Goal: Transaction & Acquisition: Purchase product/service

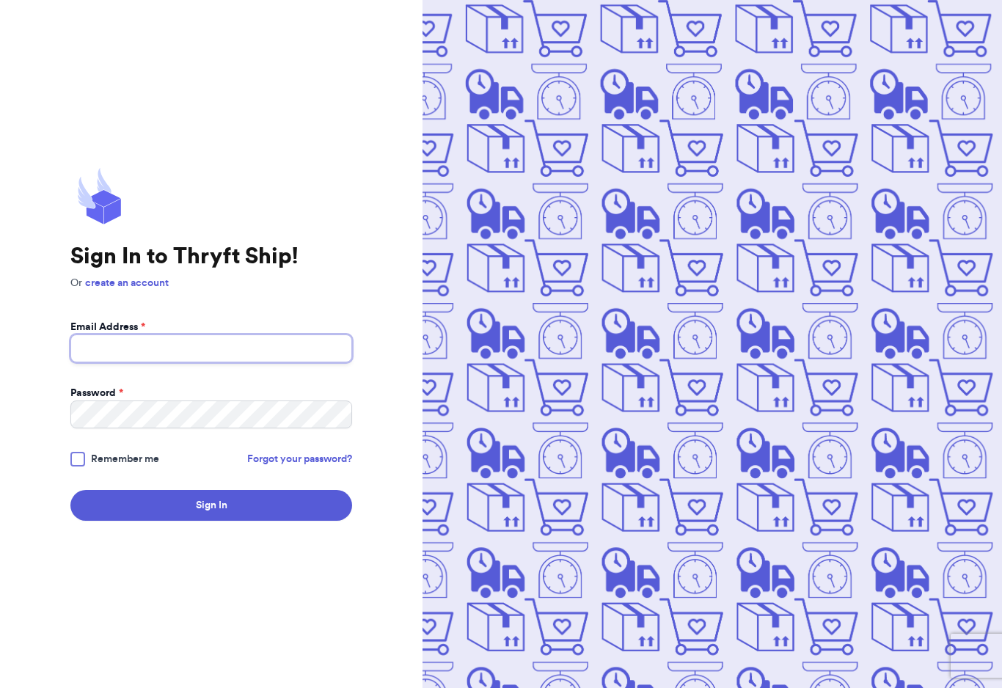
click at [289, 362] on input "Email Address *" at bounding box center [211, 348] width 282 height 28
click at [269, 356] on input "Email Address *" at bounding box center [211, 348] width 282 height 28
type input "[EMAIL_ADDRESS][DOMAIN_NAME]"
click at [211, 516] on button "Sign In" at bounding box center [211, 505] width 282 height 31
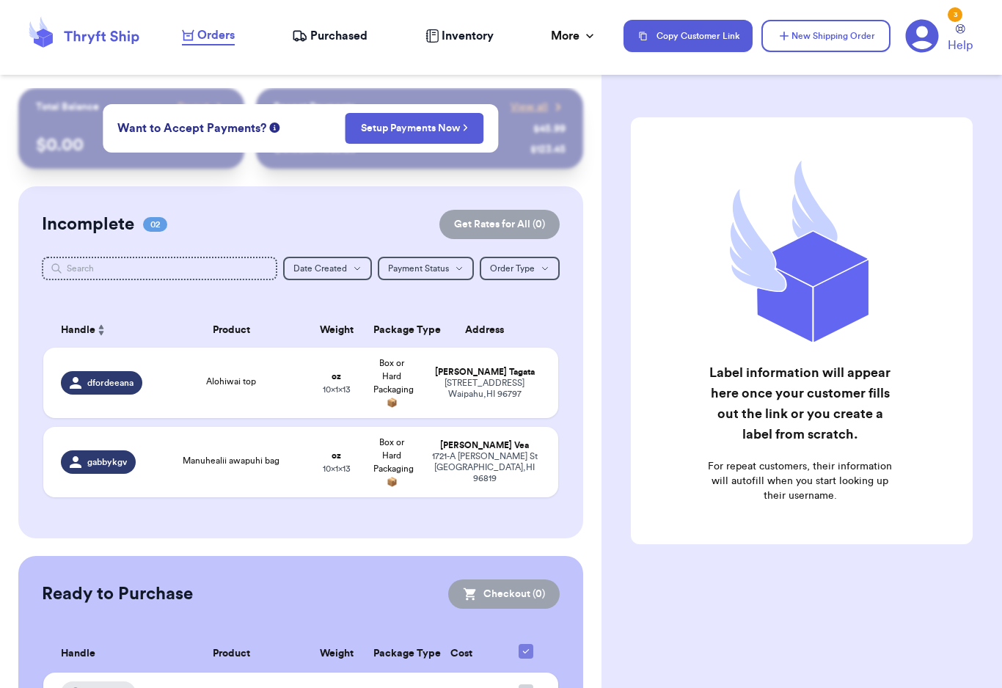
click at [172, 480] on td "Manuhealii awapuhi bag" at bounding box center [231, 462] width 155 height 70
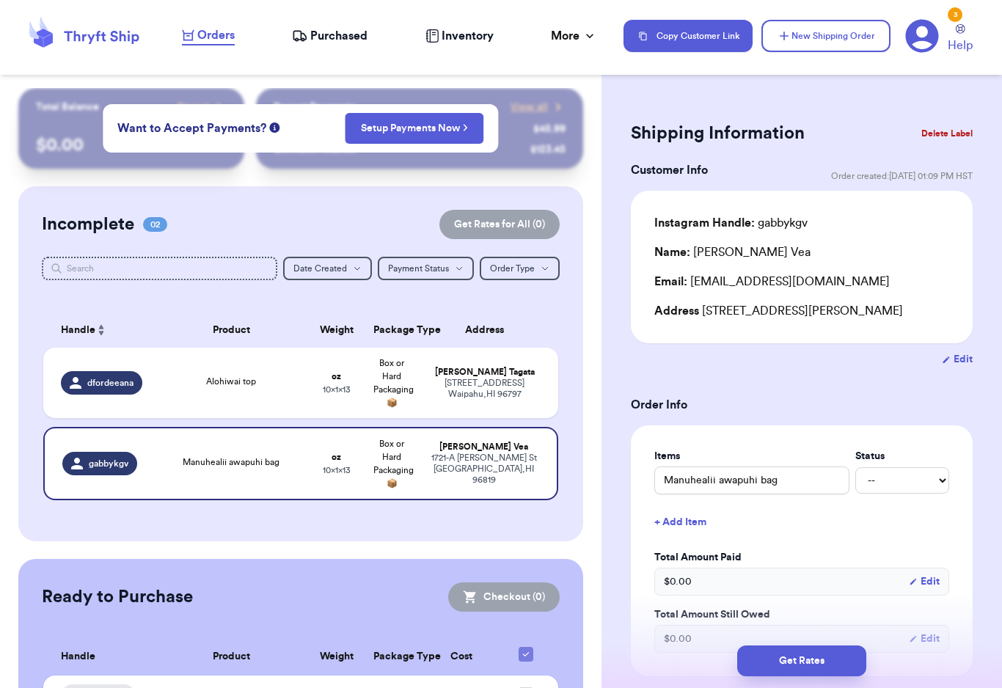
click at [211, 401] on td "Alohiwai top" at bounding box center [231, 383] width 155 height 70
type input "Alohiwai top"
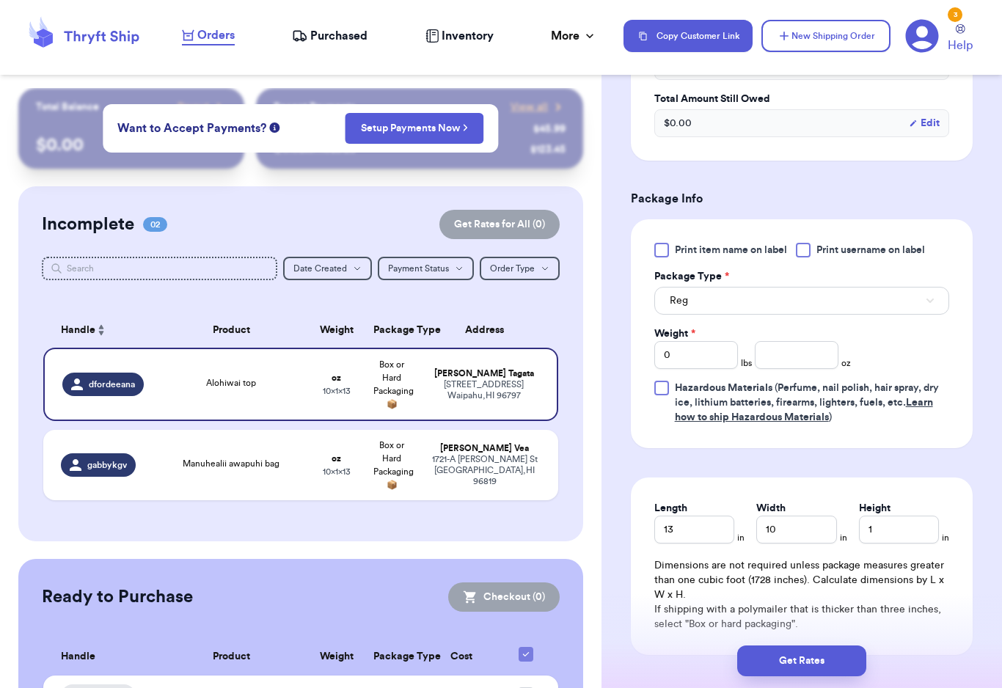
scroll to position [549, 0]
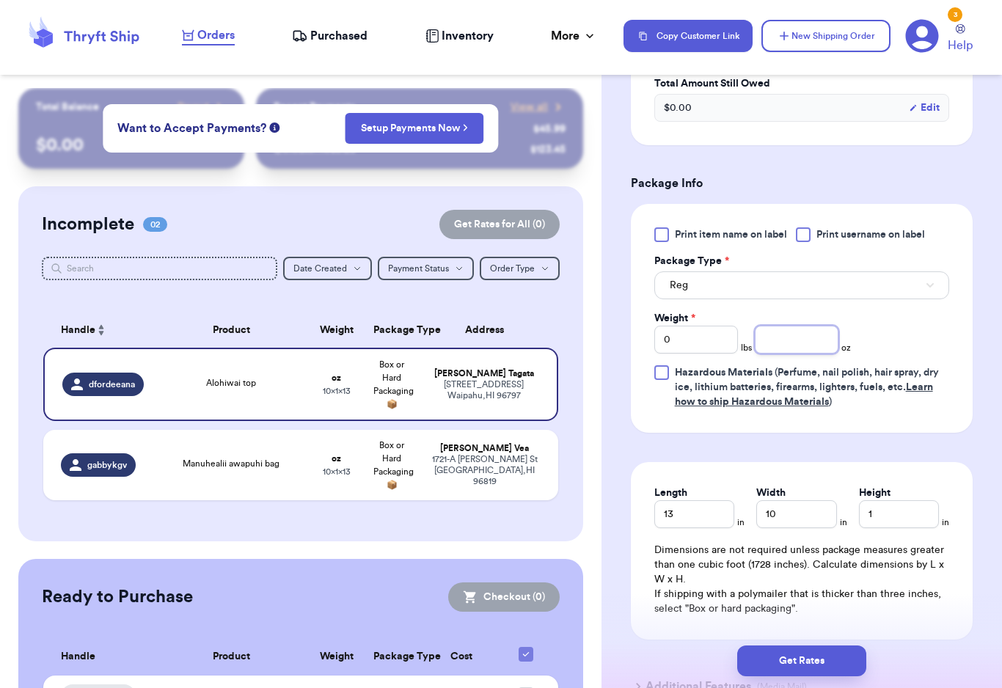
click at [805, 334] on input "number" at bounding box center [797, 340] width 84 height 28
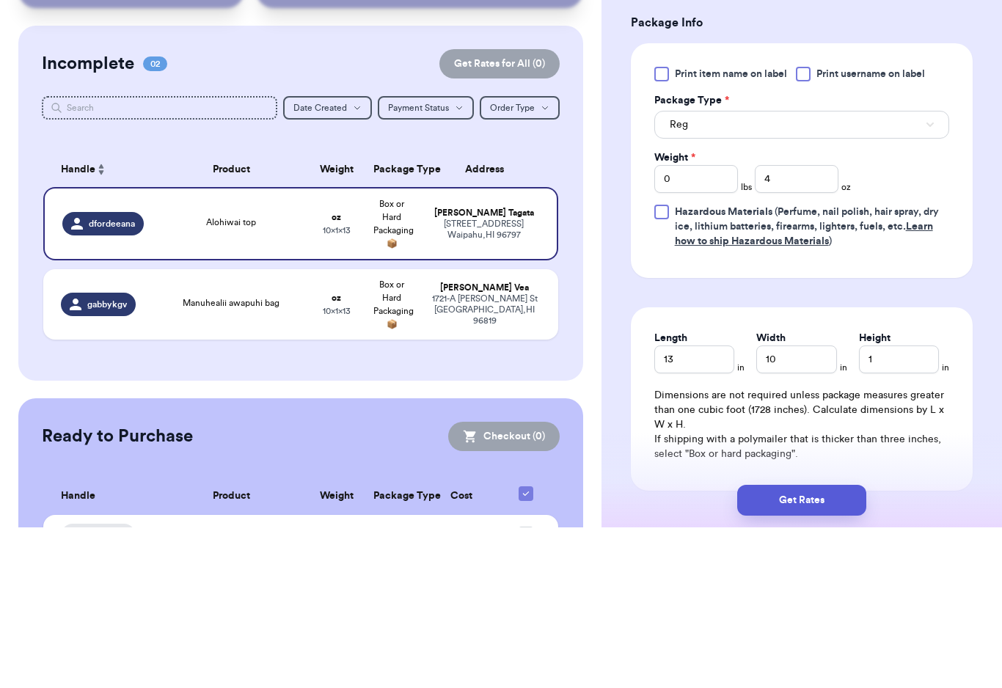
scroll to position [23, 0]
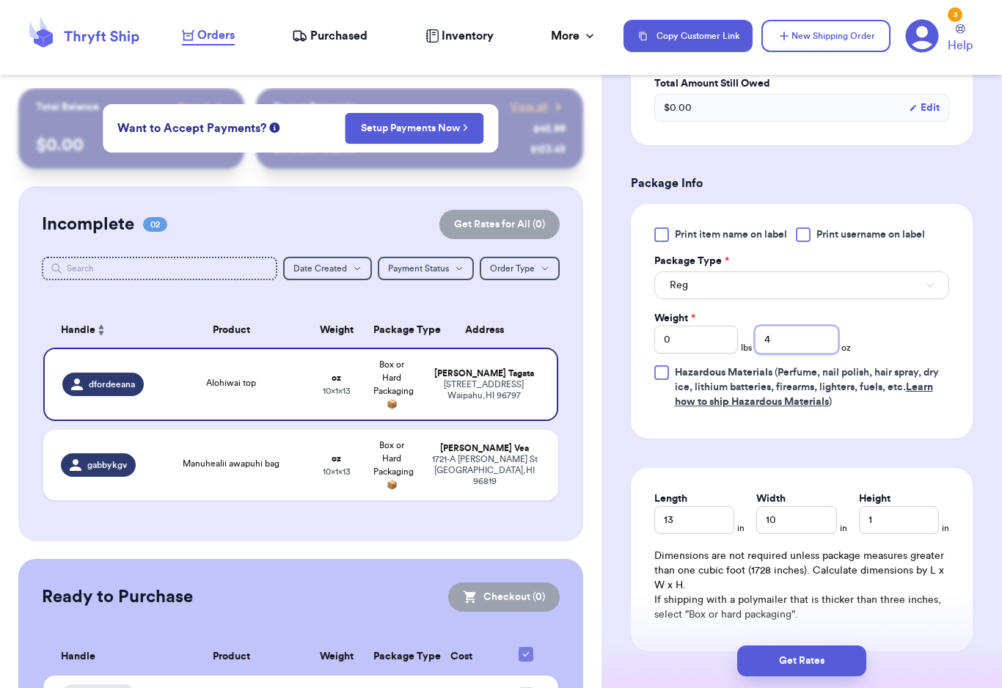
type input "4"
click at [811, 656] on button "Get Rates" at bounding box center [801, 660] width 129 height 31
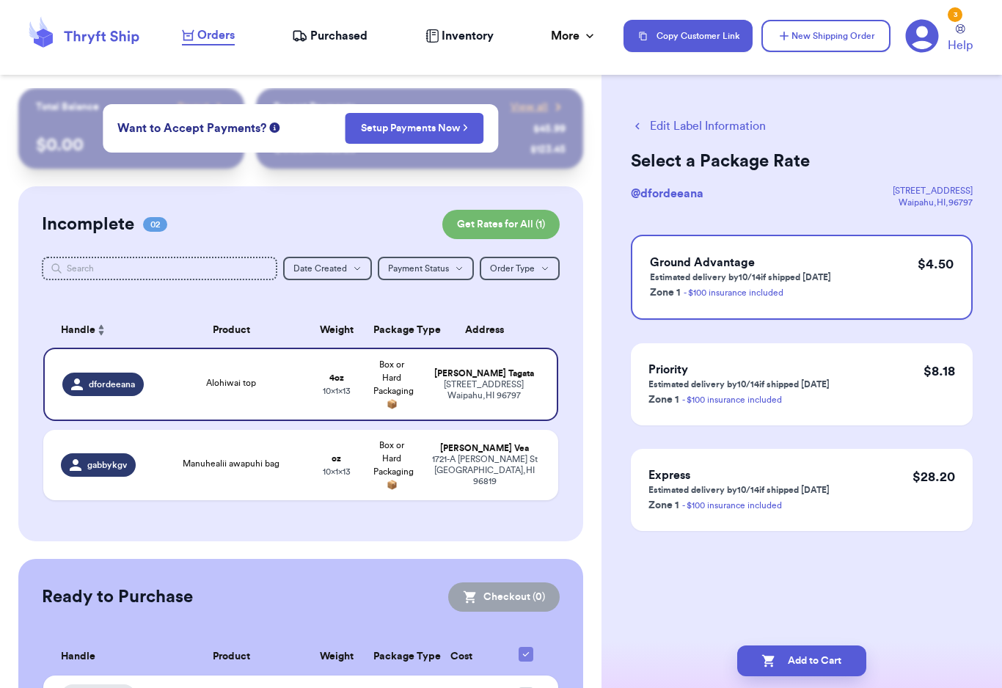
scroll to position [0, 0]
click at [796, 649] on button "Add to Cart" at bounding box center [801, 660] width 129 height 31
checkbox input "true"
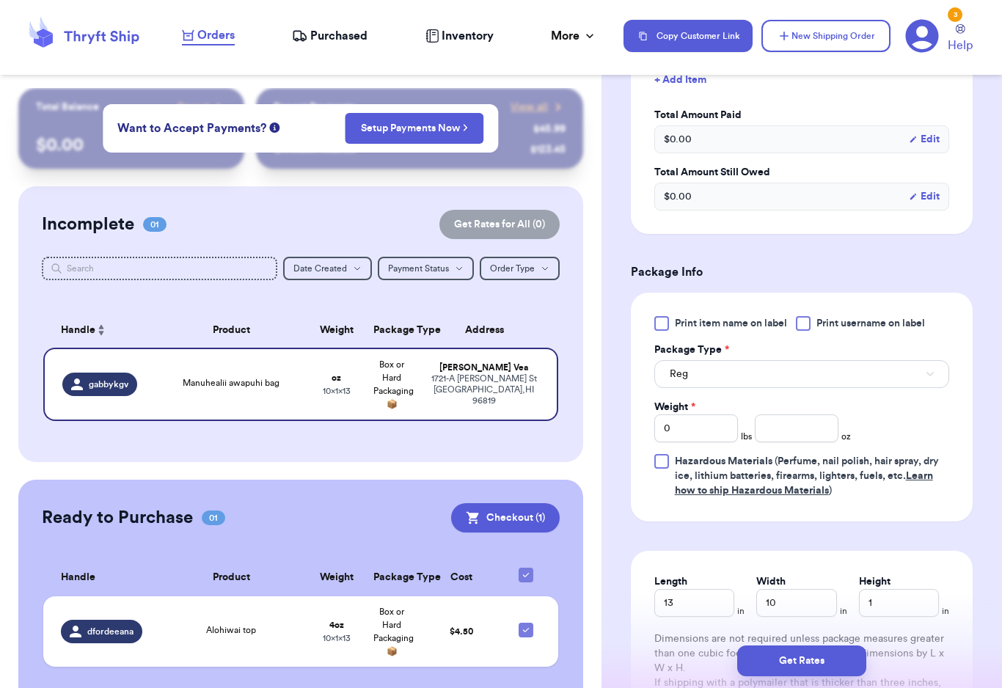
scroll to position [447, 0]
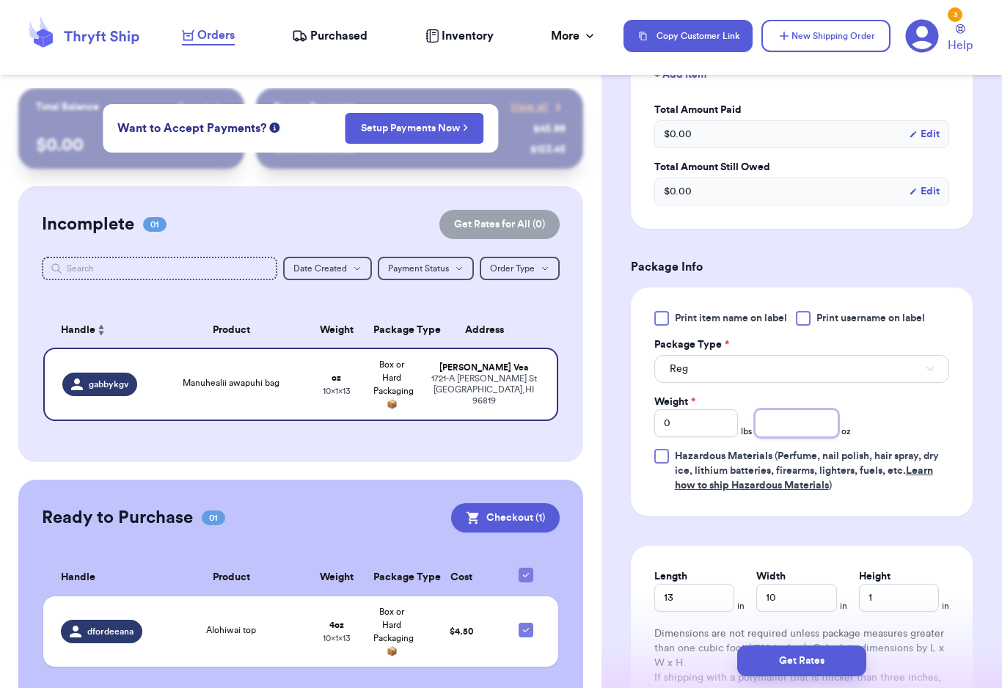
click at [808, 423] on input "number" at bounding box center [797, 423] width 84 height 28
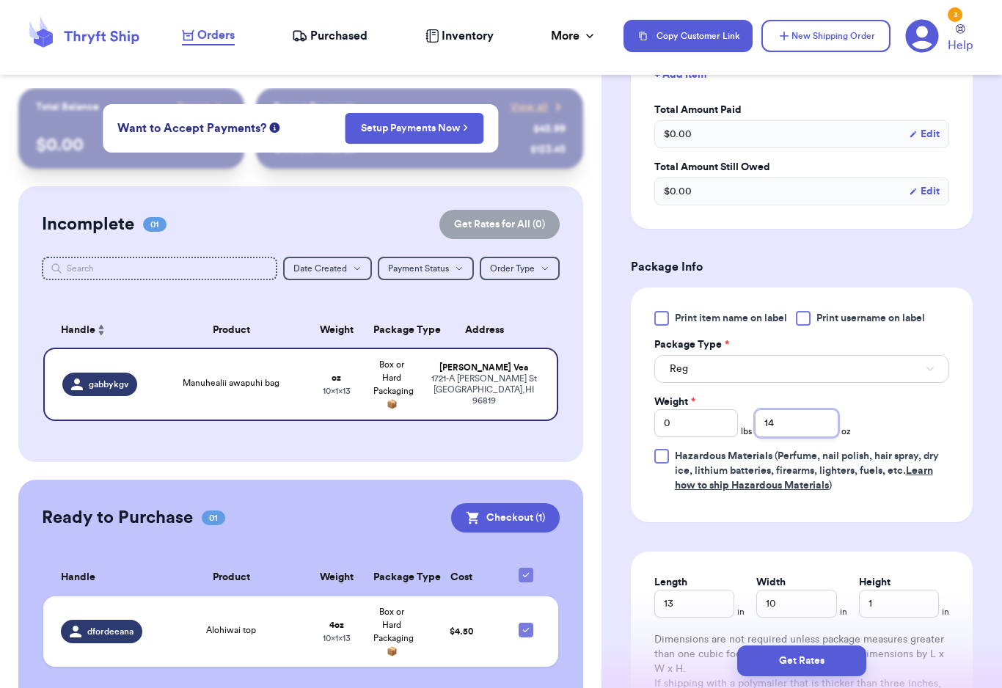
type input "14"
click at [807, 646] on button "Get Rates" at bounding box center [801, 660] width 129 height 31
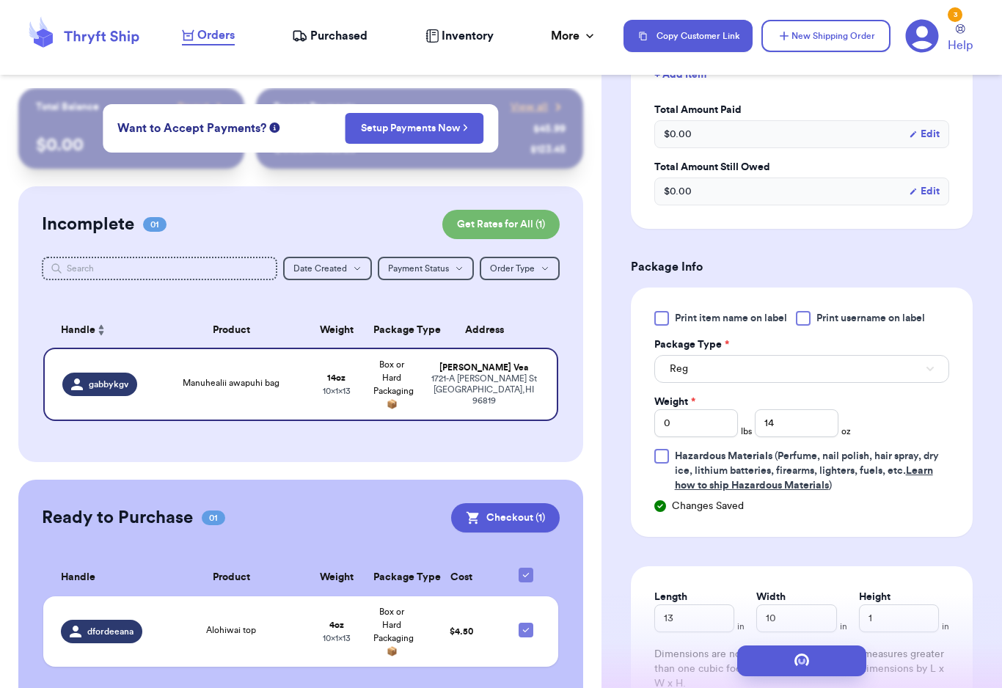
scroll to position [0, 0]
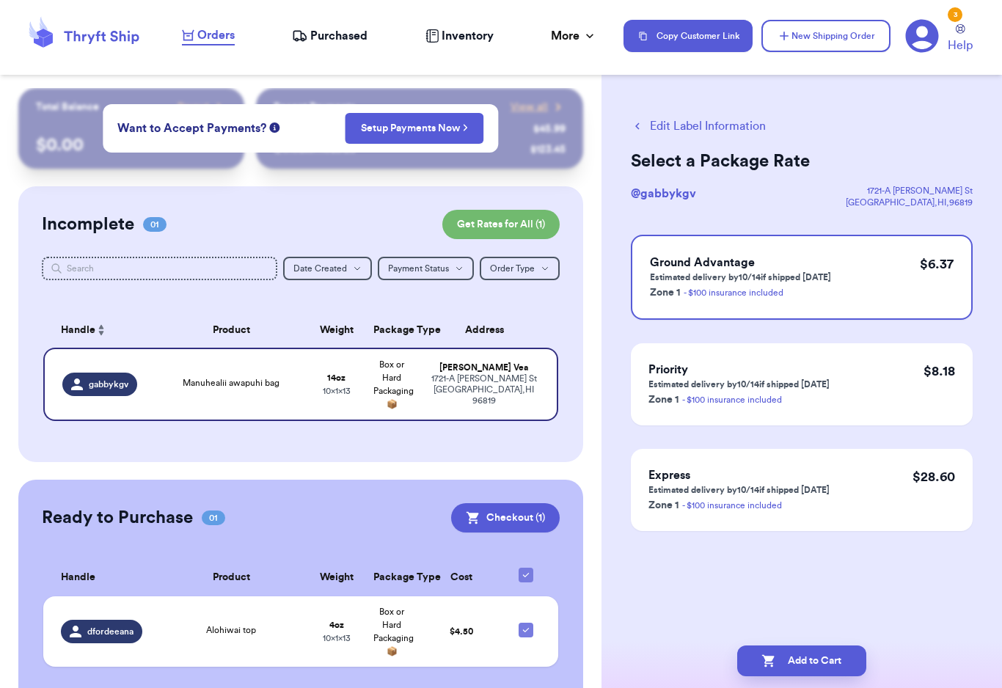
click at [813, 648] on button "Add to Cart" at bounding box center [801, 660] width 129 height 31
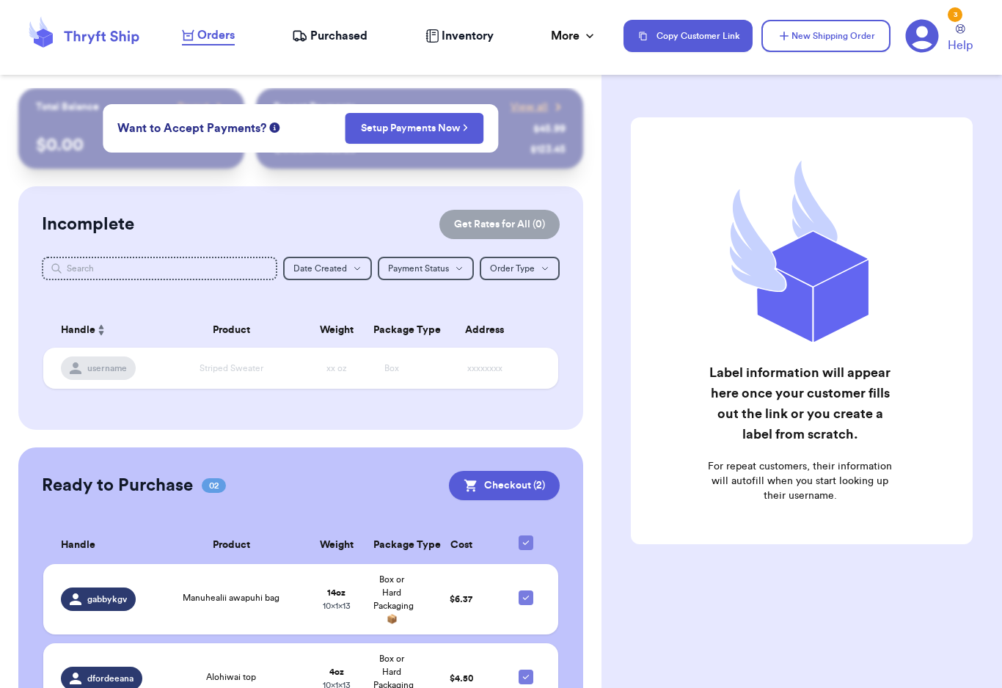
click at [489, 472] on button "Checkout ( 2 )" at bounding box center [504, 485] width 111 height 29
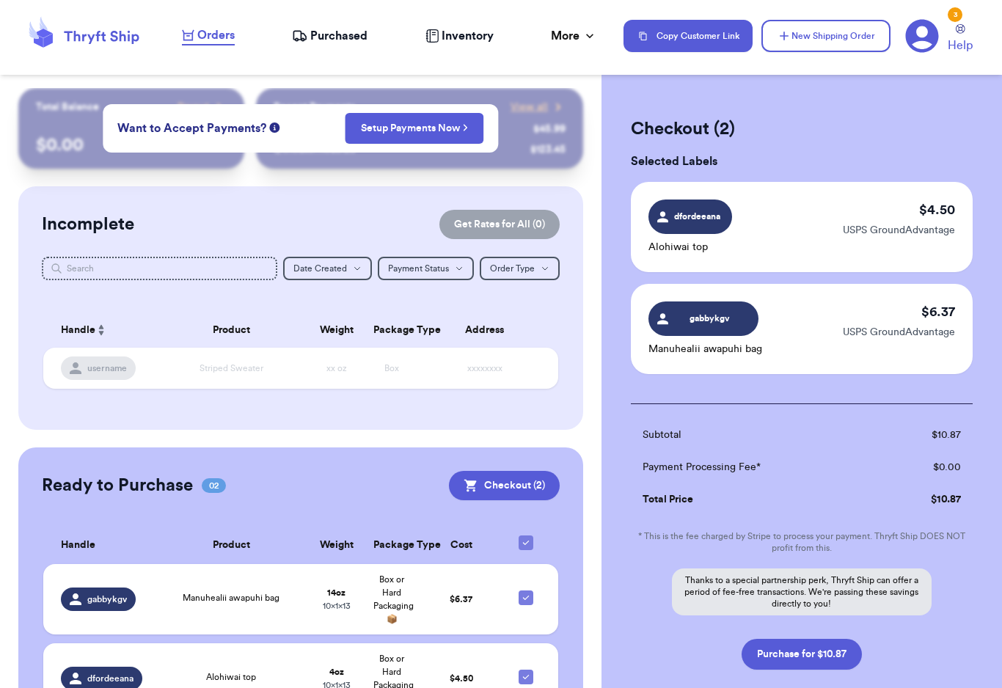
click at [829, 653] on button "Purchase for $10.87" at bounding box center [801, 654] width 120 height 31
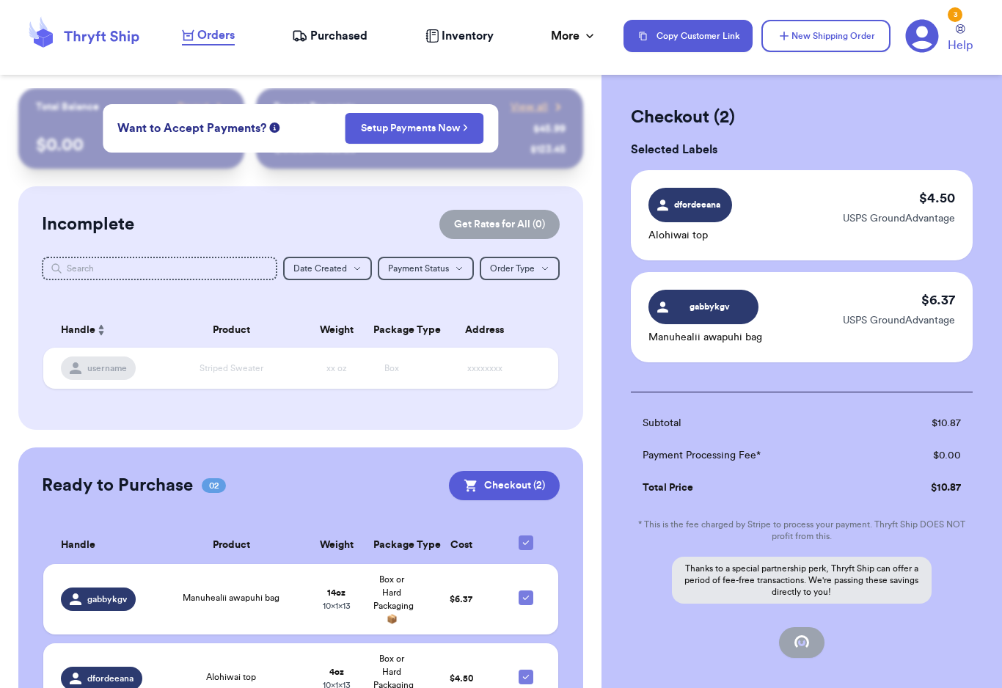
scroll to position [16, 0]
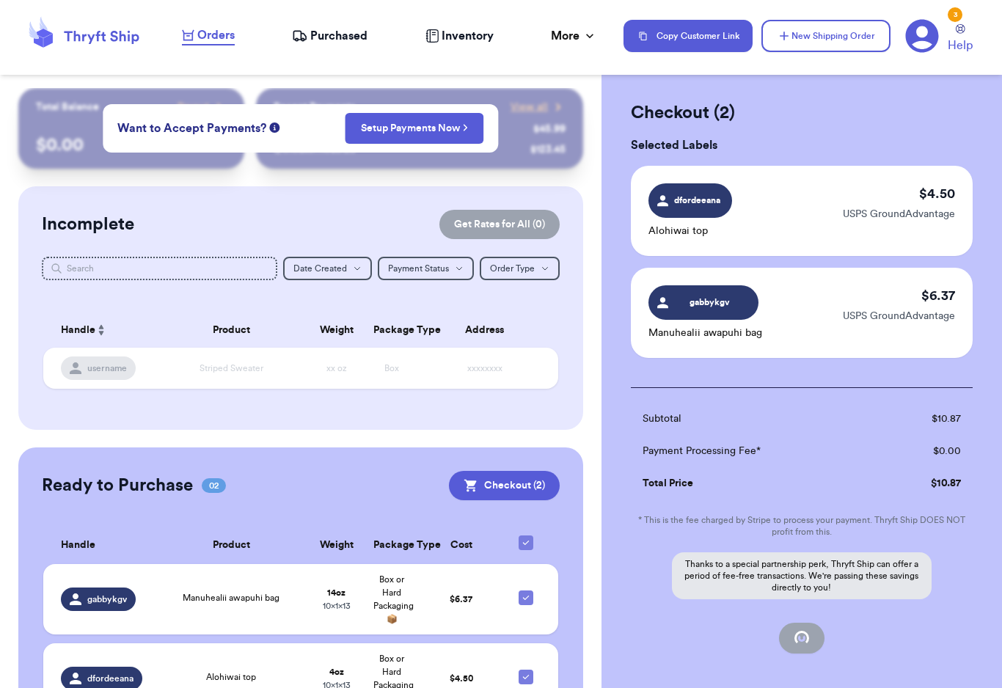
click at [999, 148] on div "Checkout ( 2 ) Selected Labels dfordeeana Alohiwai top $ 4.50 USPS GroundAdvant…" at bounding box center [801, 414] width 400 height 684
checkbox input "false"
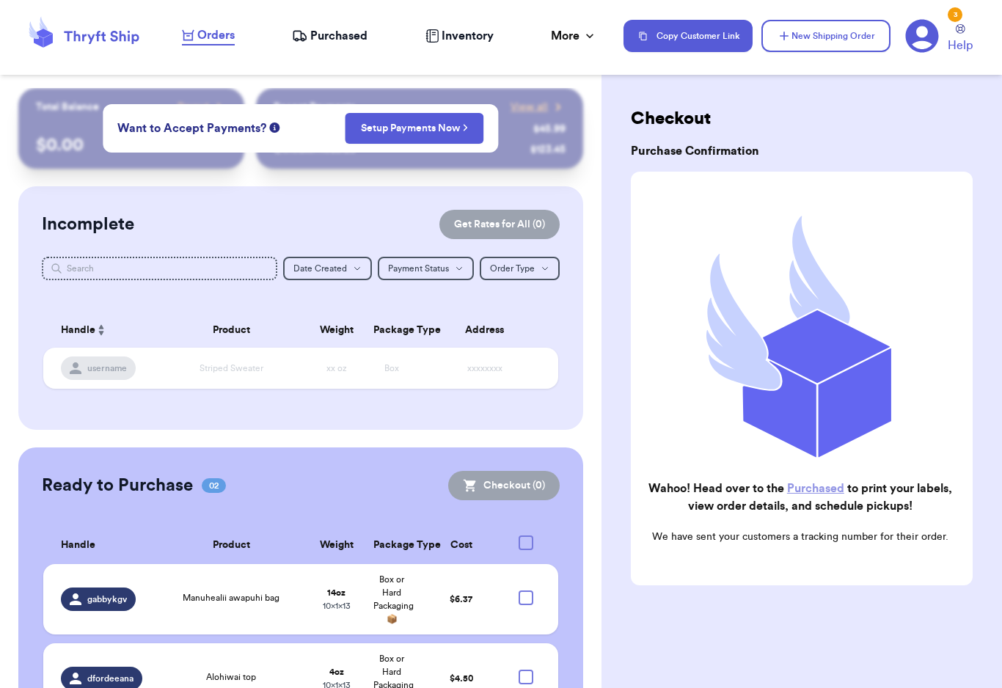
checkbox input "true"
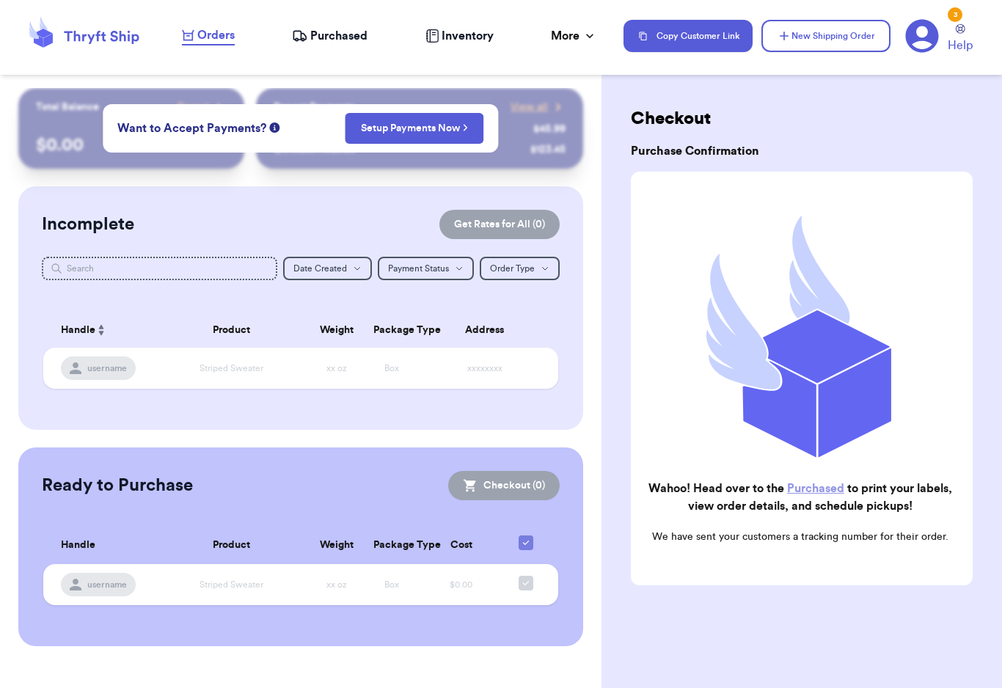
click at [316, 54] on nav "Orders Purchased Inventory More Stats Completed Orders Payments Payouts Copy Cu…" at bounding box center [584, 36] width 835 height 48
click at [334, 61] on header "Orders Purchased Inventory More Stats Completed Orders Payments Payouts Copy Cu…" at bounding box center [501, 37] width 1002 height 75
click at [348, 41] on span "Purchased" at bounding box center [338, 36] width 57 height 18
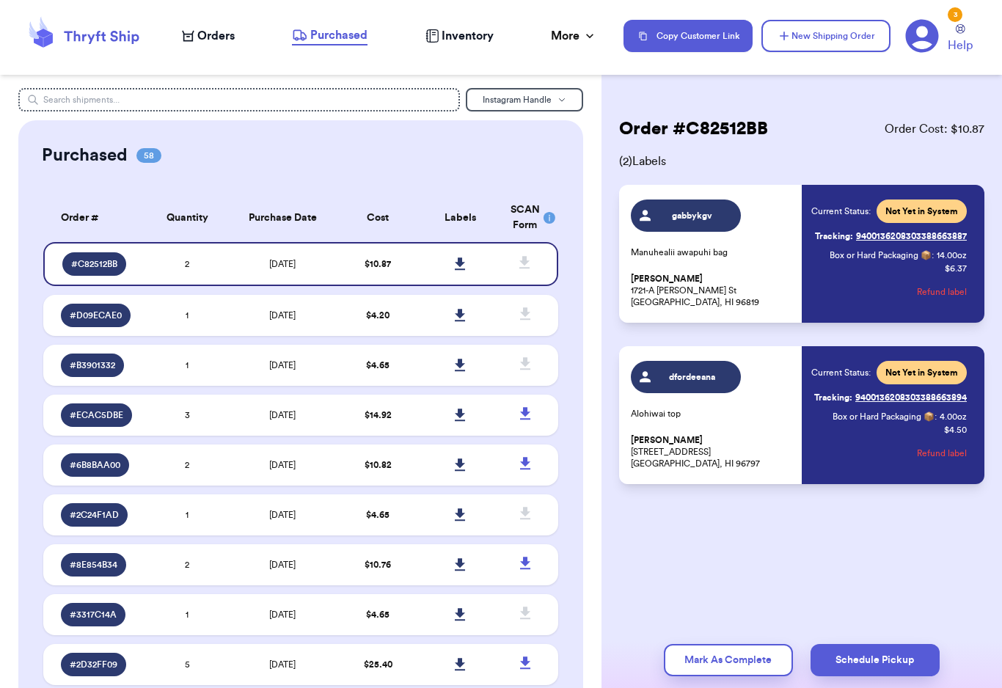
click at [464, 271] on icon at bounding box center [460, 263] width 11 height 13
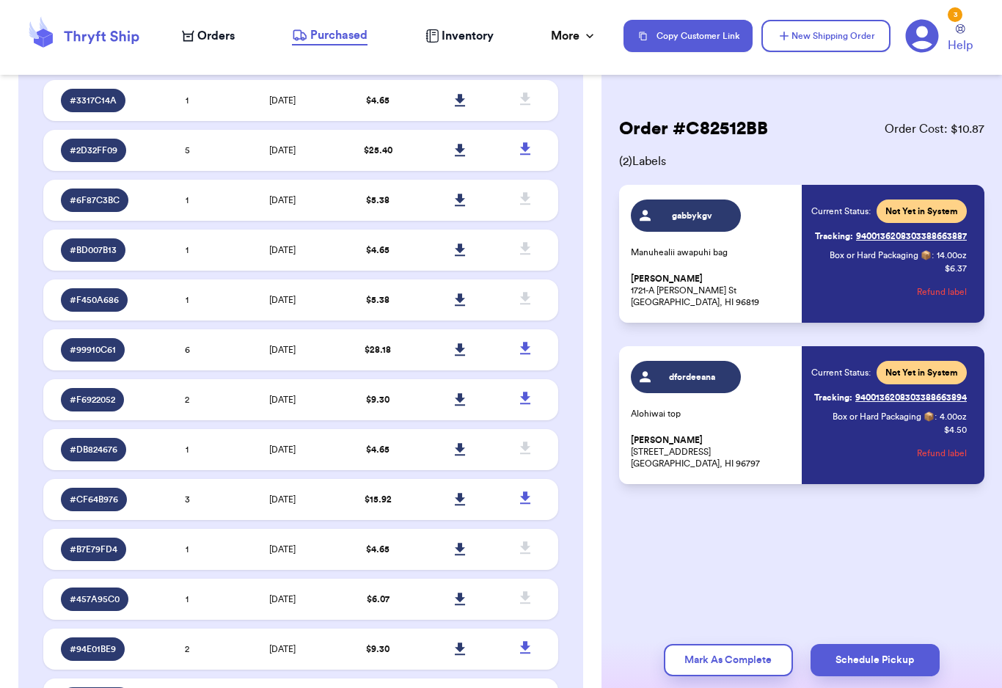
scroll to position [541, 0]
